Goal: Transaction & Acquisition: Obtain resource

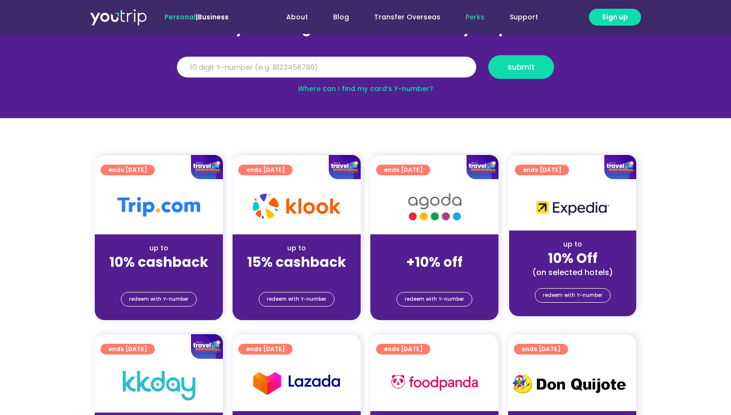
scroll to position [129, 0]
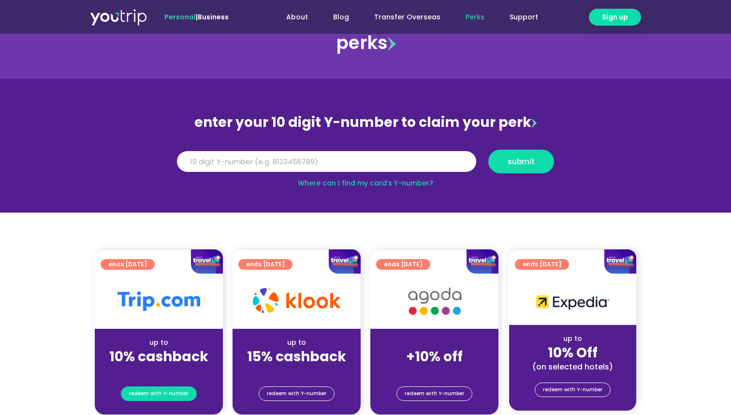
click at [172, 388] on span "redeem with Y-number" at bounding box center [158, 393] width 59 height 14
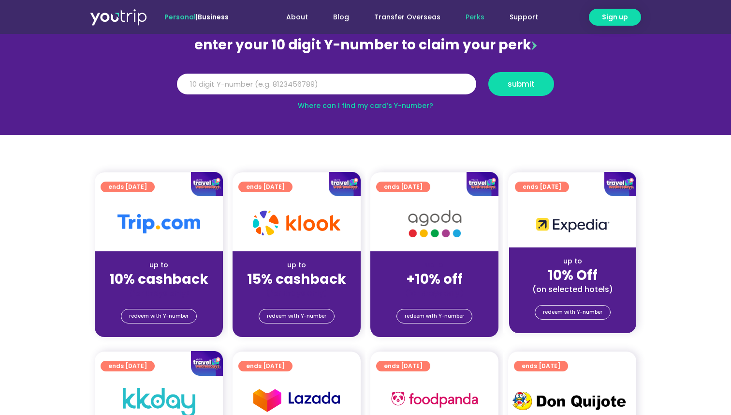
scroll to position [110, 0]
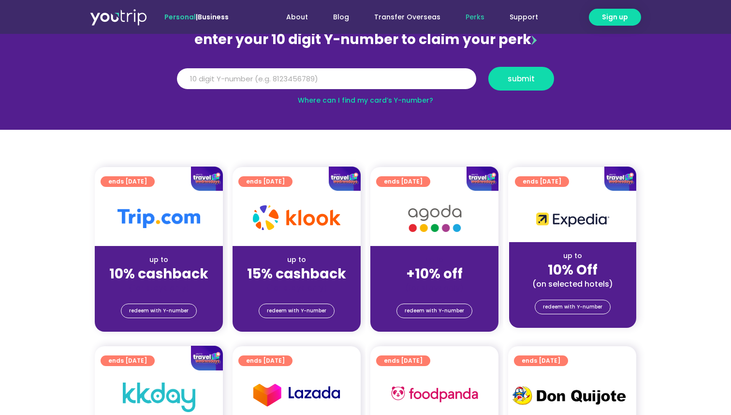
click at [336, 181] on img at bounding box center [345, 178] width 32 height 25
click at [188, 184] on div at bounding box center [159, 178] width 128 height 25
click at [141, 181] on div at bounding box center [159, 178] width 128 height 25
click at [162, 274] on strong "10% cashback" at bounding box center [158, 273] width 99 height 19
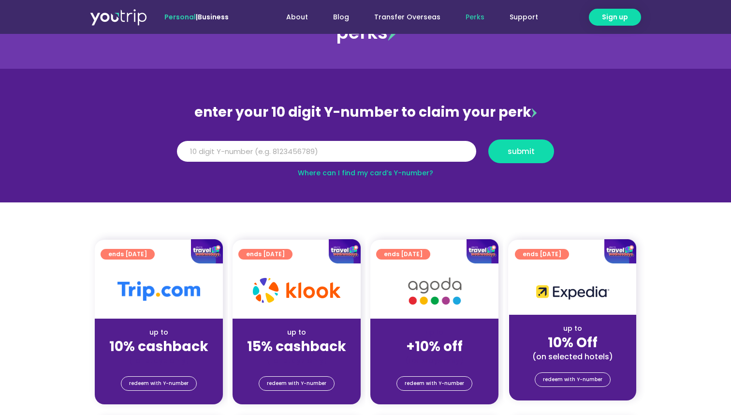
scroll to position [0, 0]
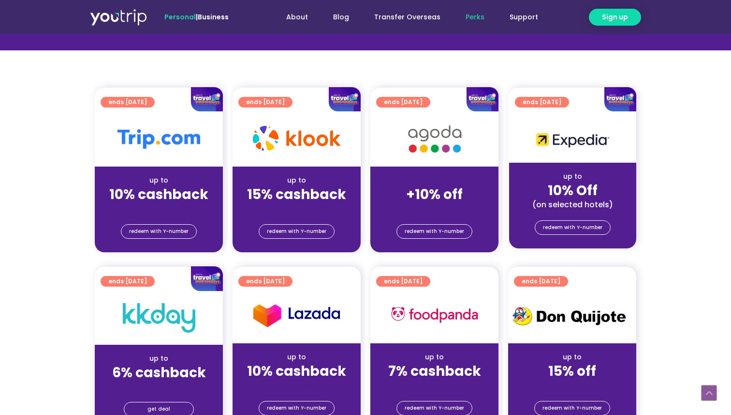
scroll to position [193, 0]
